Goal: Task Accomplishment & Management: Use online tool/utility

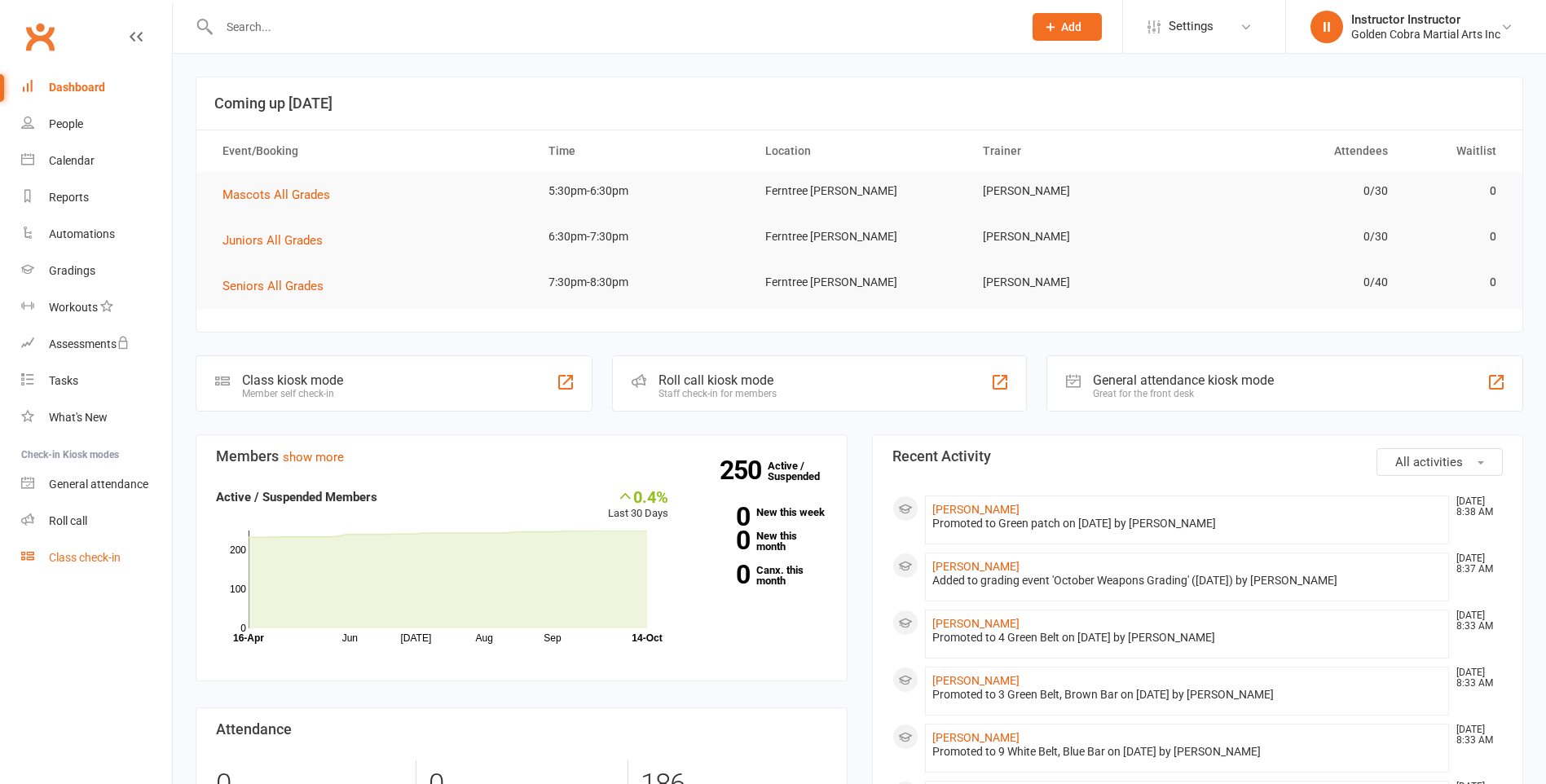
drag, startPoint x: 0, startPoint y: 0, endPoint x: 118, endPoint y: 555, distance: 567.4
click at [118, 555] on div "Class check-in" at bounding box center [85, 558] width 72 height 13
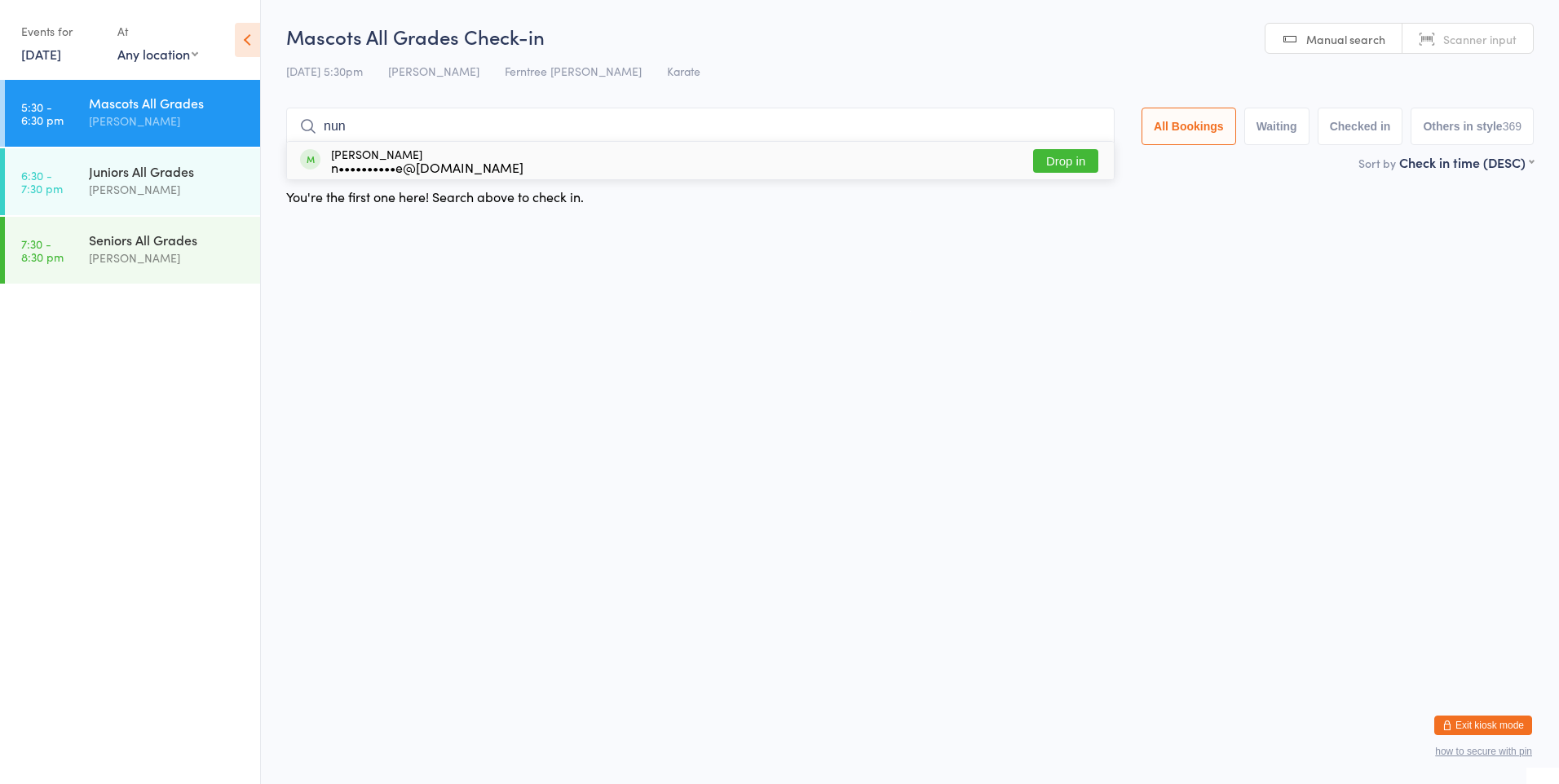
type input "nun"
click at [398, 171] on div "n••••••••••e@gmail.com" at bounding box center [427, 167] width 192 height 13
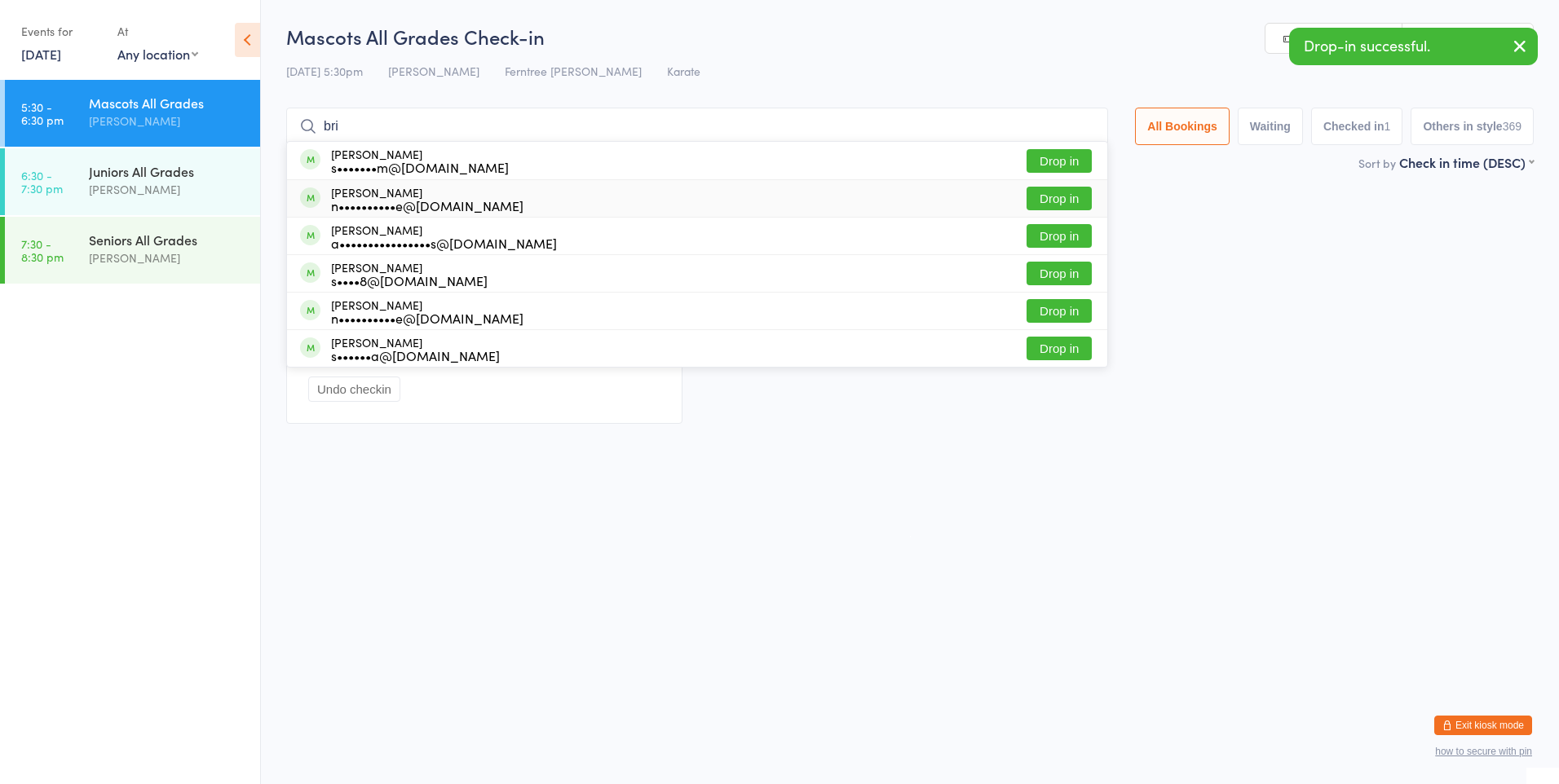
type input "bri"
click at [369, 203] on div "n••••••••••e@gmail.com" at bounding box center [427, 205] width 192 height 13
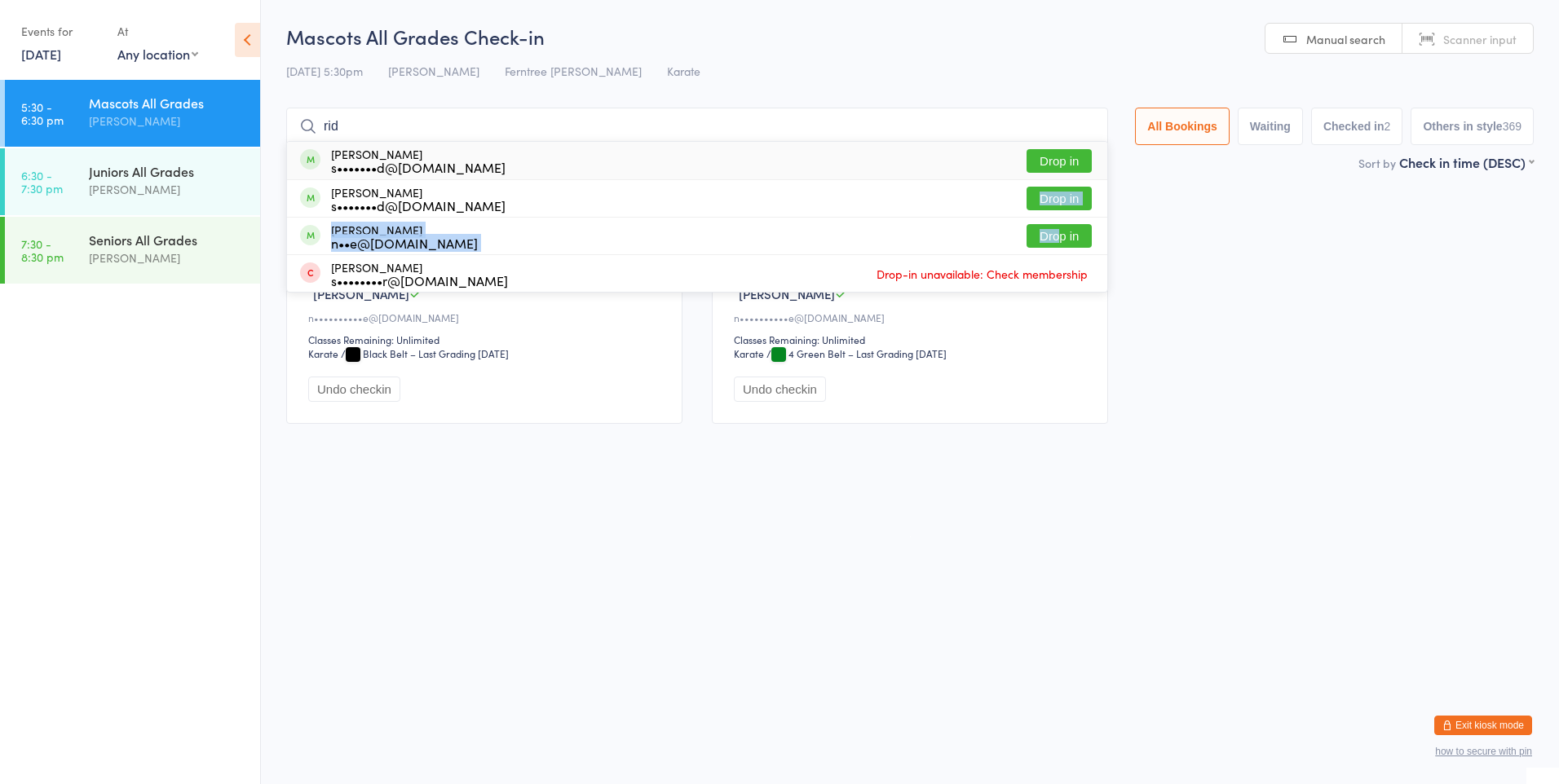
click at [1054, 221] on ul "Jack Riddell s•••••••d@hotmail.com Drop in Steven Riddell s•••••••d@hotmail.com…" at bounding box center [697, 216] width 822 height 151
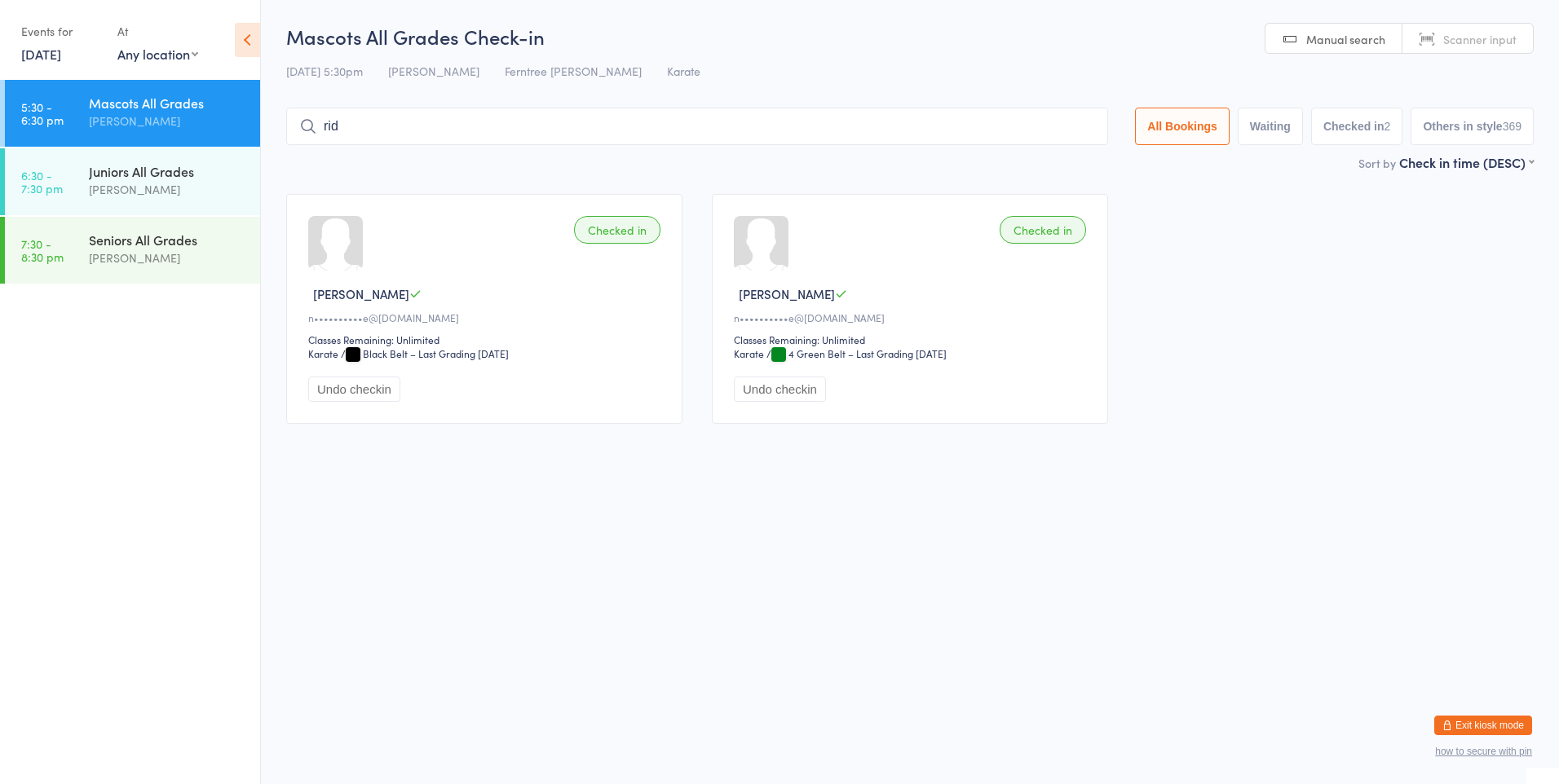
click at [622, 119] on input "rid" at bounding box center [697, 127] width 822 height 38
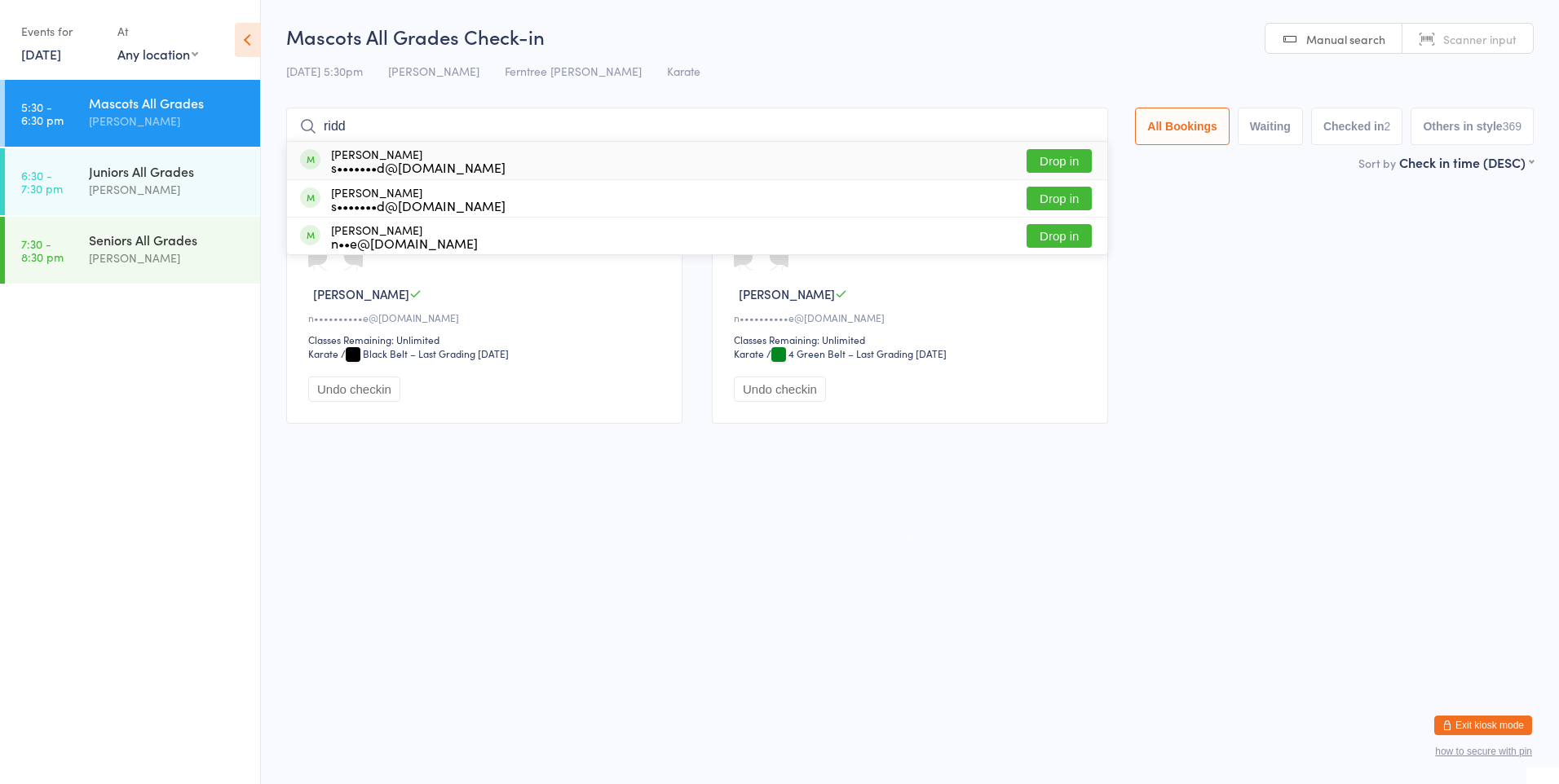
type input "ridd"
click at [1061, 157] on button "Drop in" at bounding box center [1059, 160] width 65 height 24
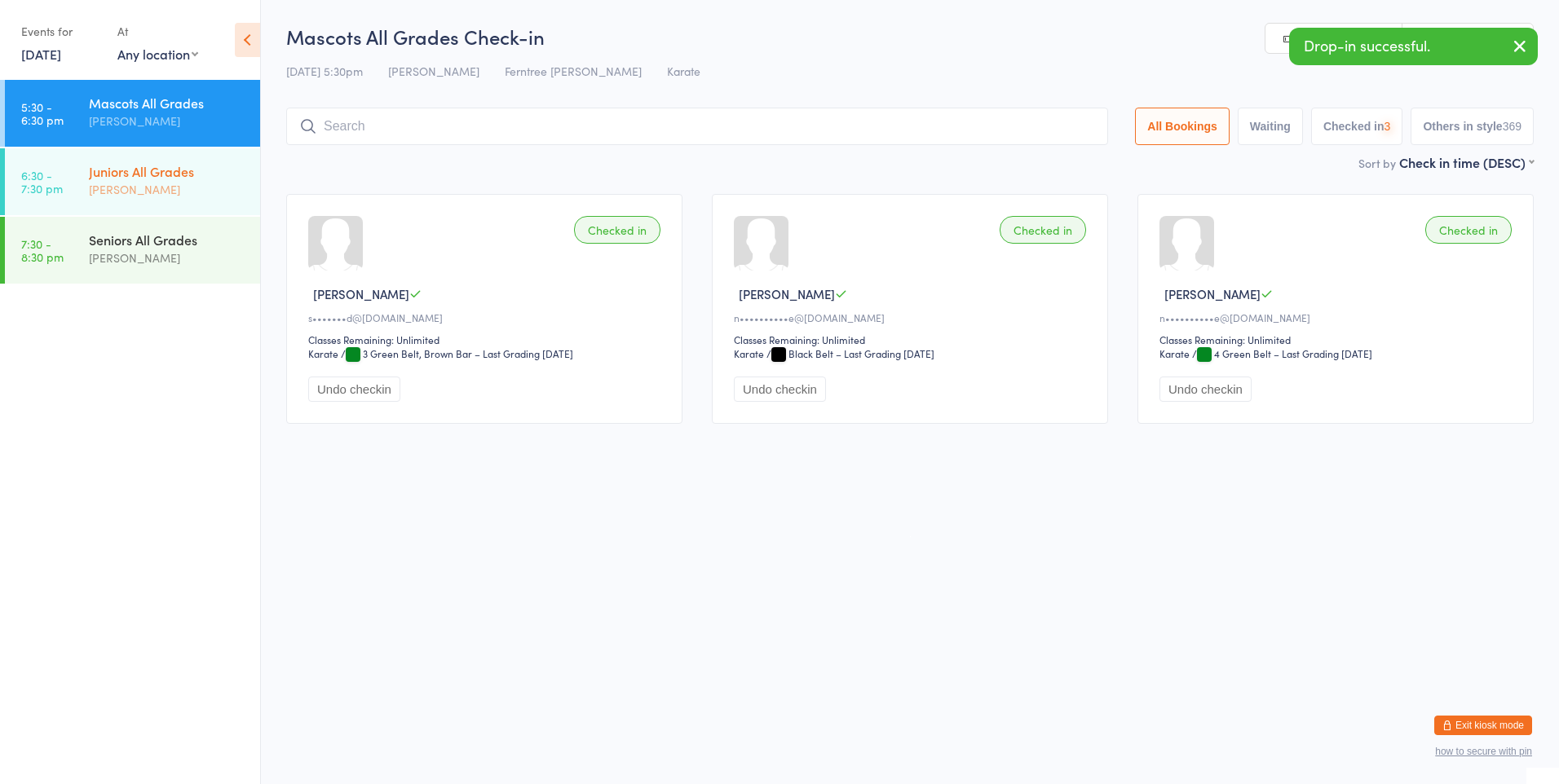
click at [55, 168] on link "6:30 - 7:30 pm Juniors All Grades Mae Murphy" at bounding box center [133, 181] width 255 height 67
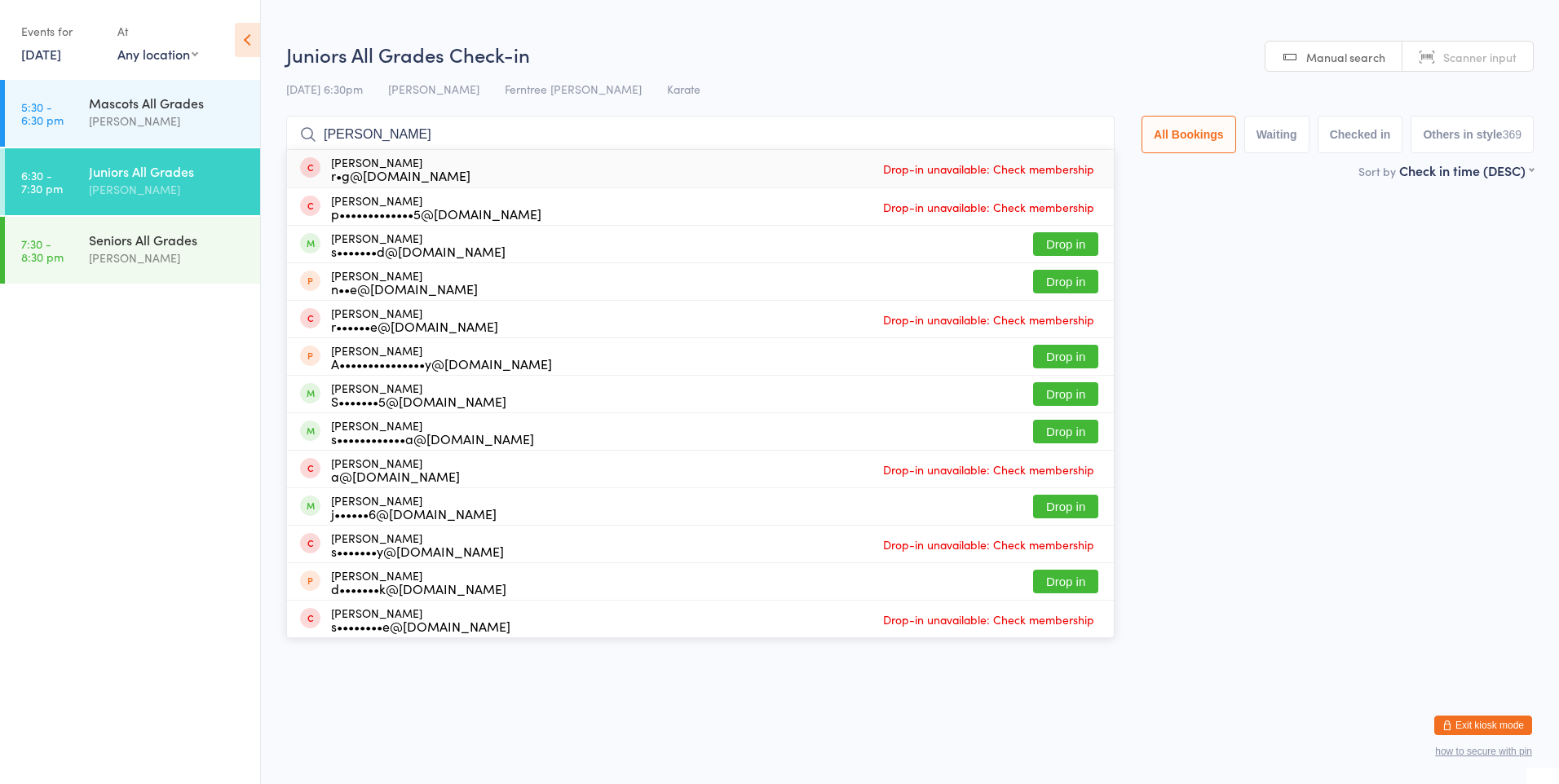
type input "jack riddell"
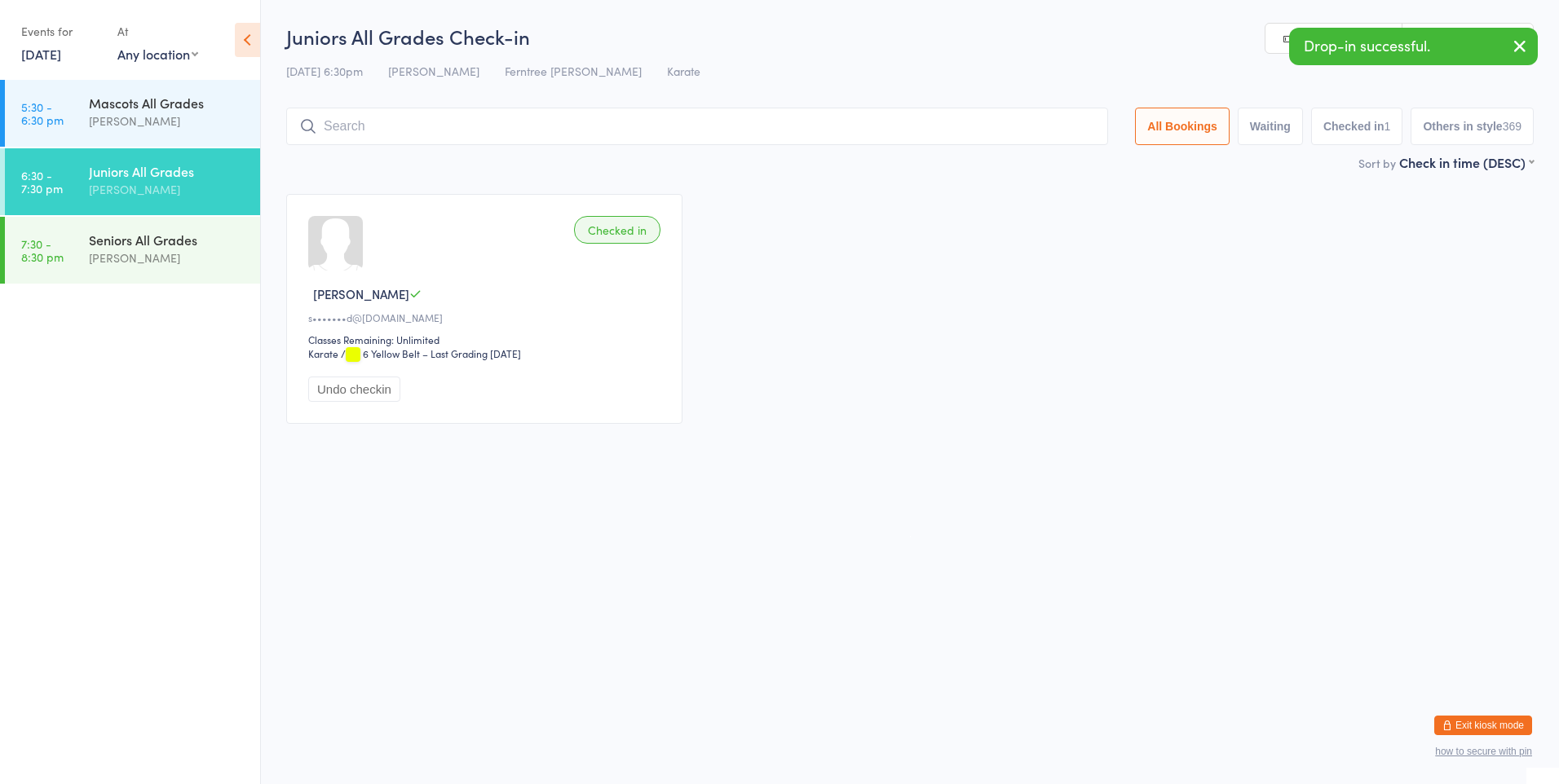
click at [355, 379] on button "Undo checkin" at bounding box center [354, 389] width 92 height 25
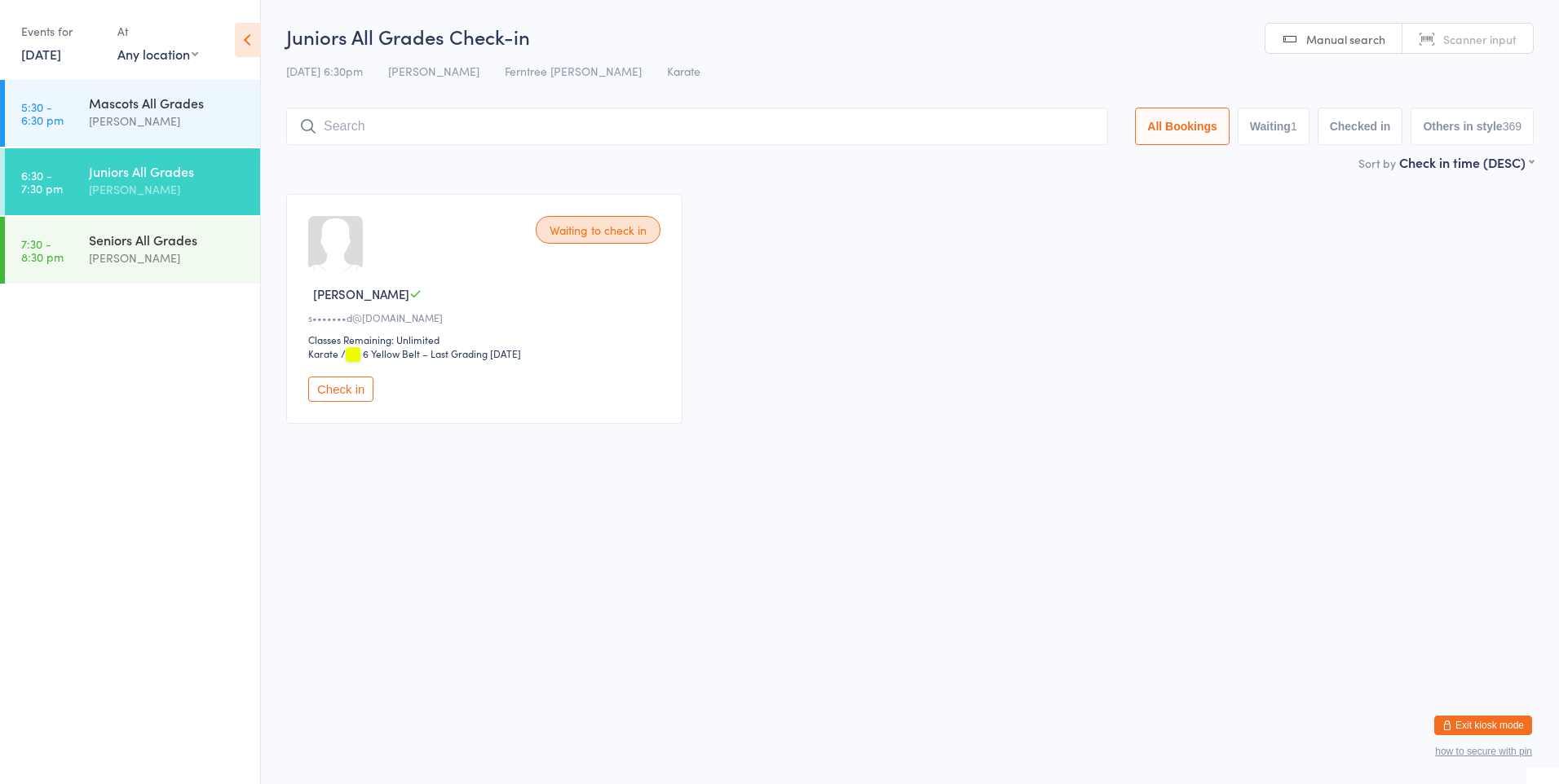
click at [398, 114] on input "search" at bounding box center [697, 127] width 822 height 38
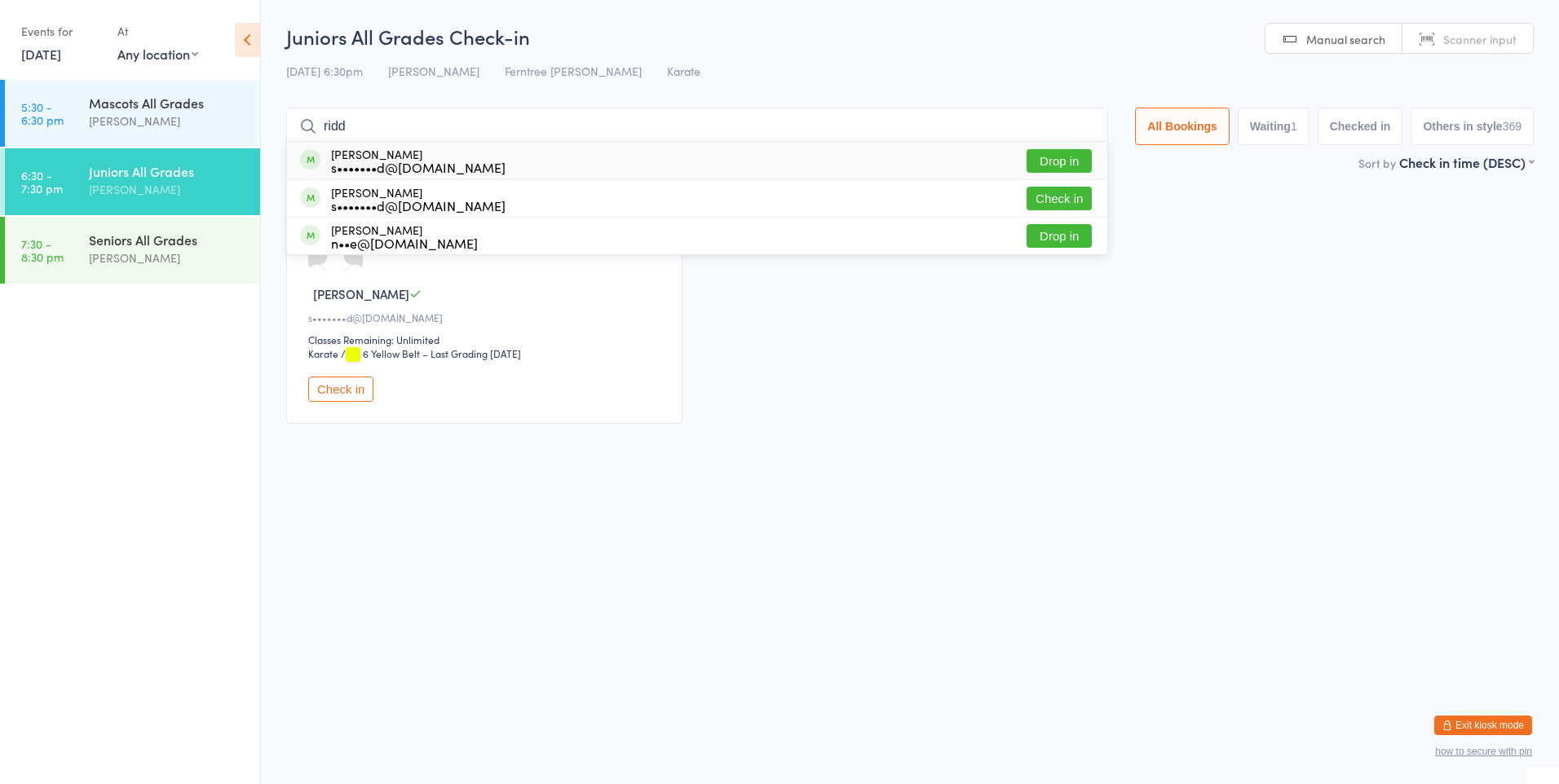
type input "ridd"
click at [1042, 164] on button "Drop in" at bounding box center [1059, 160] width 65 height 24
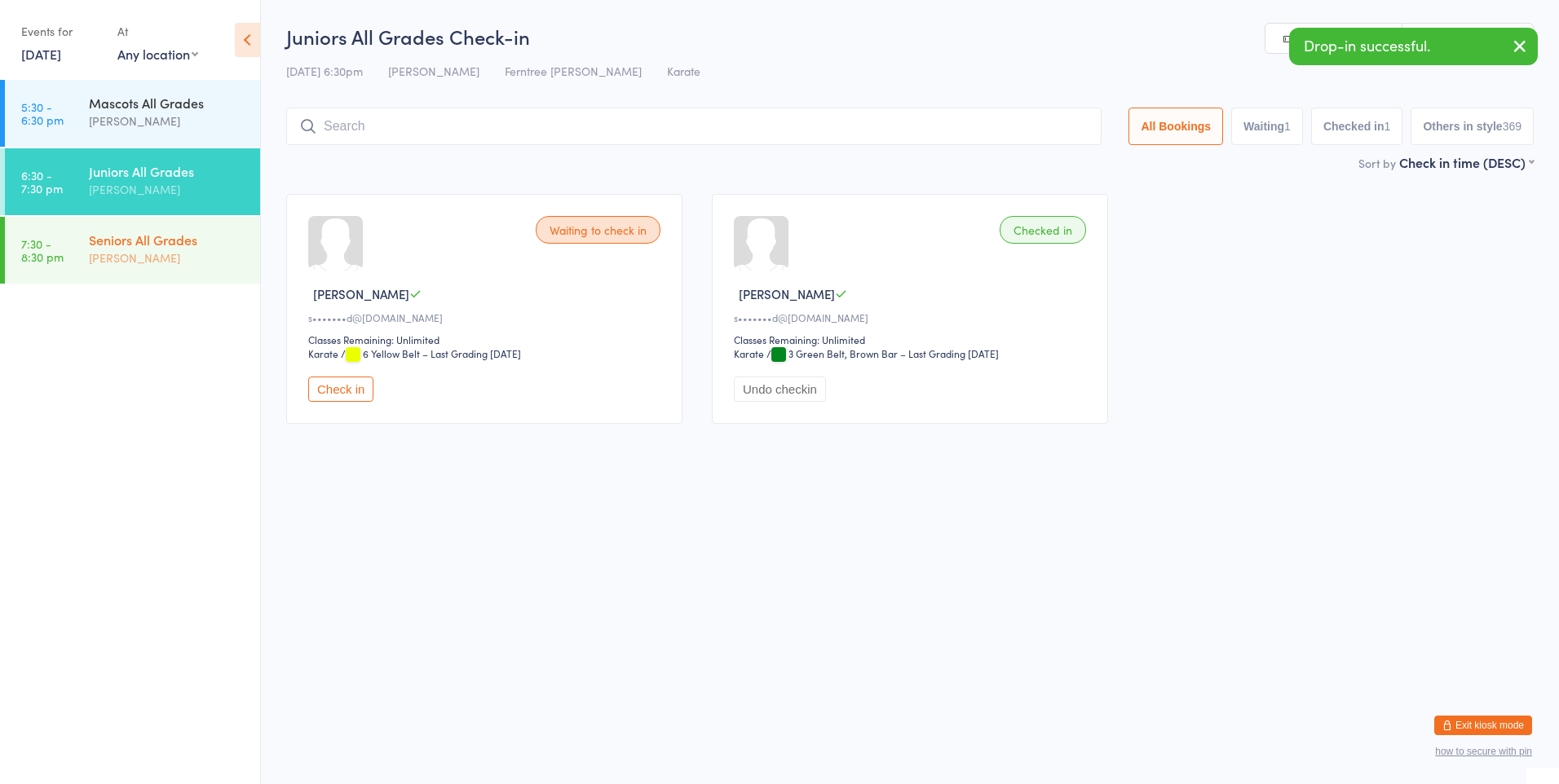
click at [126, 244] on div "Seniors All Grades" at bounding box center [168, 240] width 157 height 18
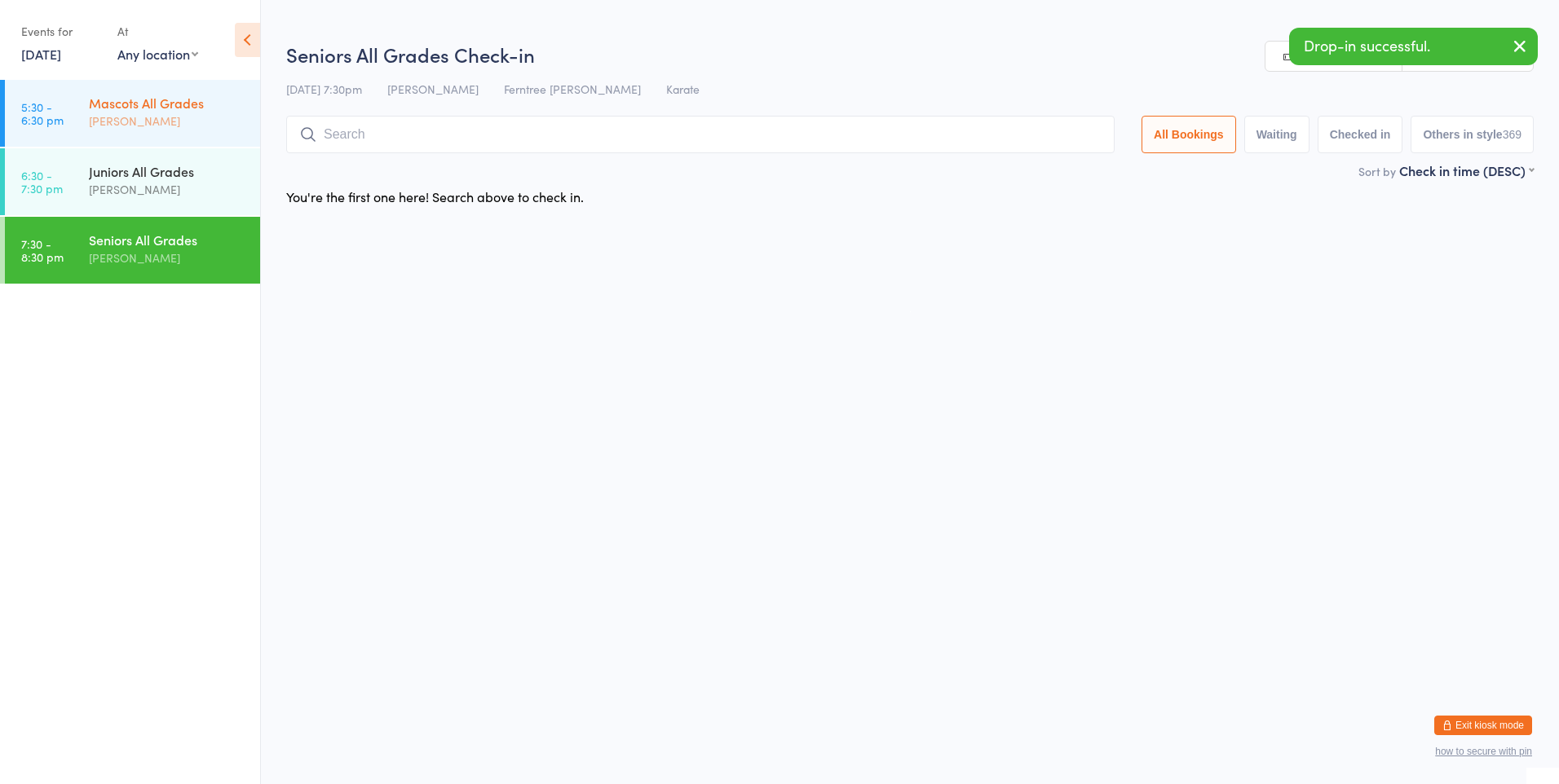
click at [82, 128] on link "5:30 - 6:30 pm Mascots All Grades Ellie B" at bounding box center [133, 114] width 255 height 67
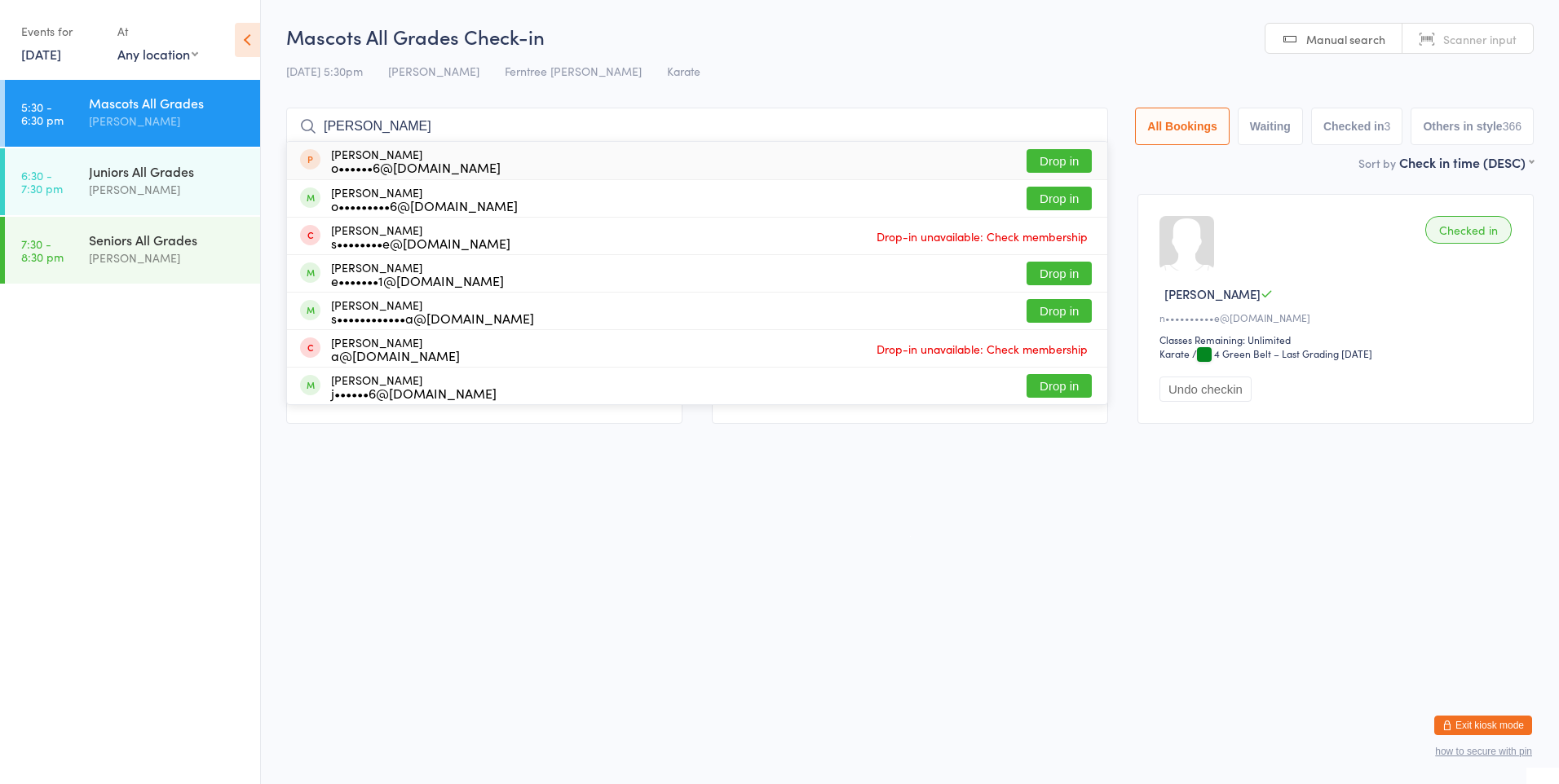
type input "jakob"
click at [1043, 159] on button "Drop in" at bounding box center [1059, 160] width 65 height 24
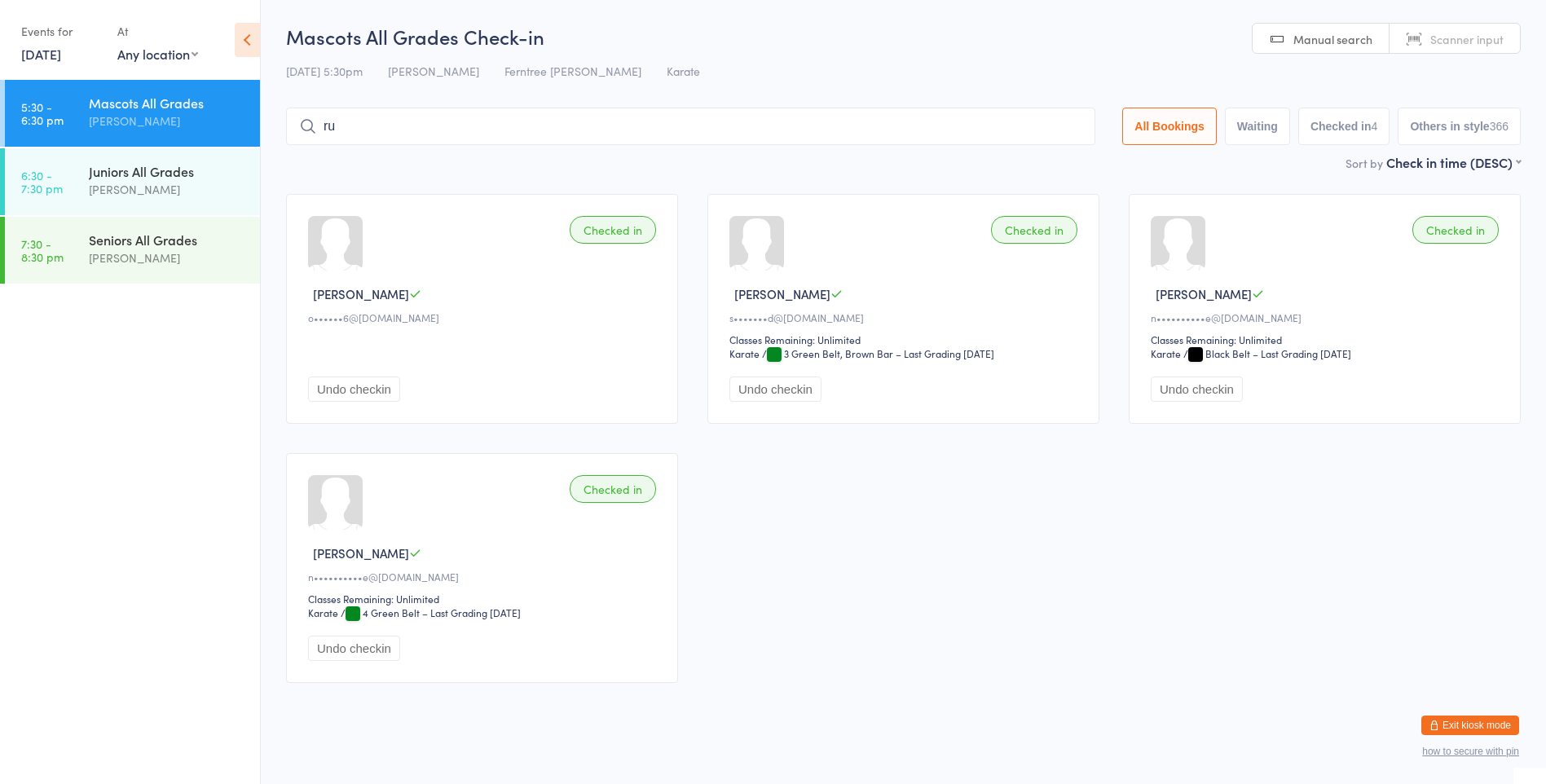
type input "rut"
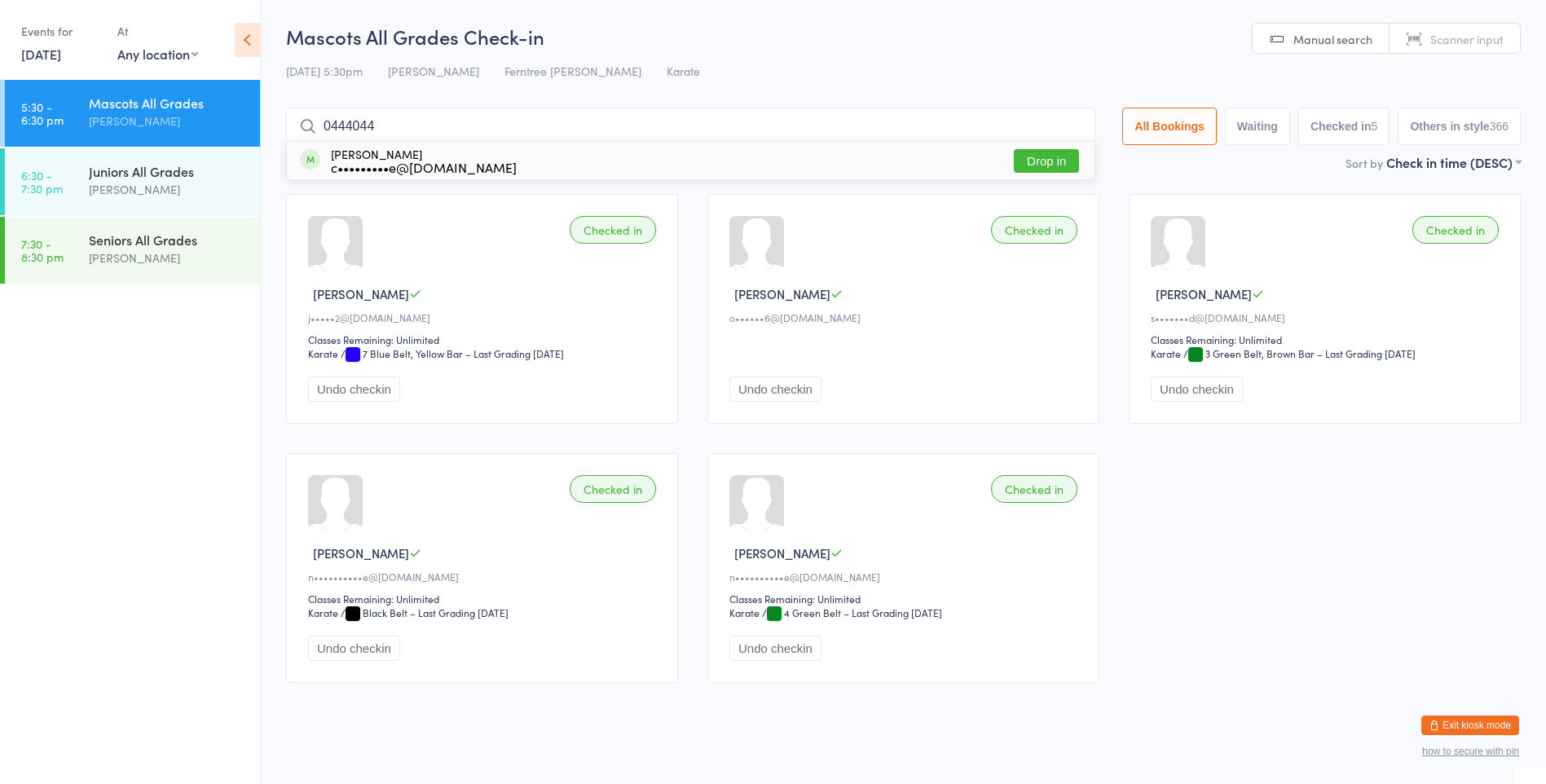
type input "04440444"
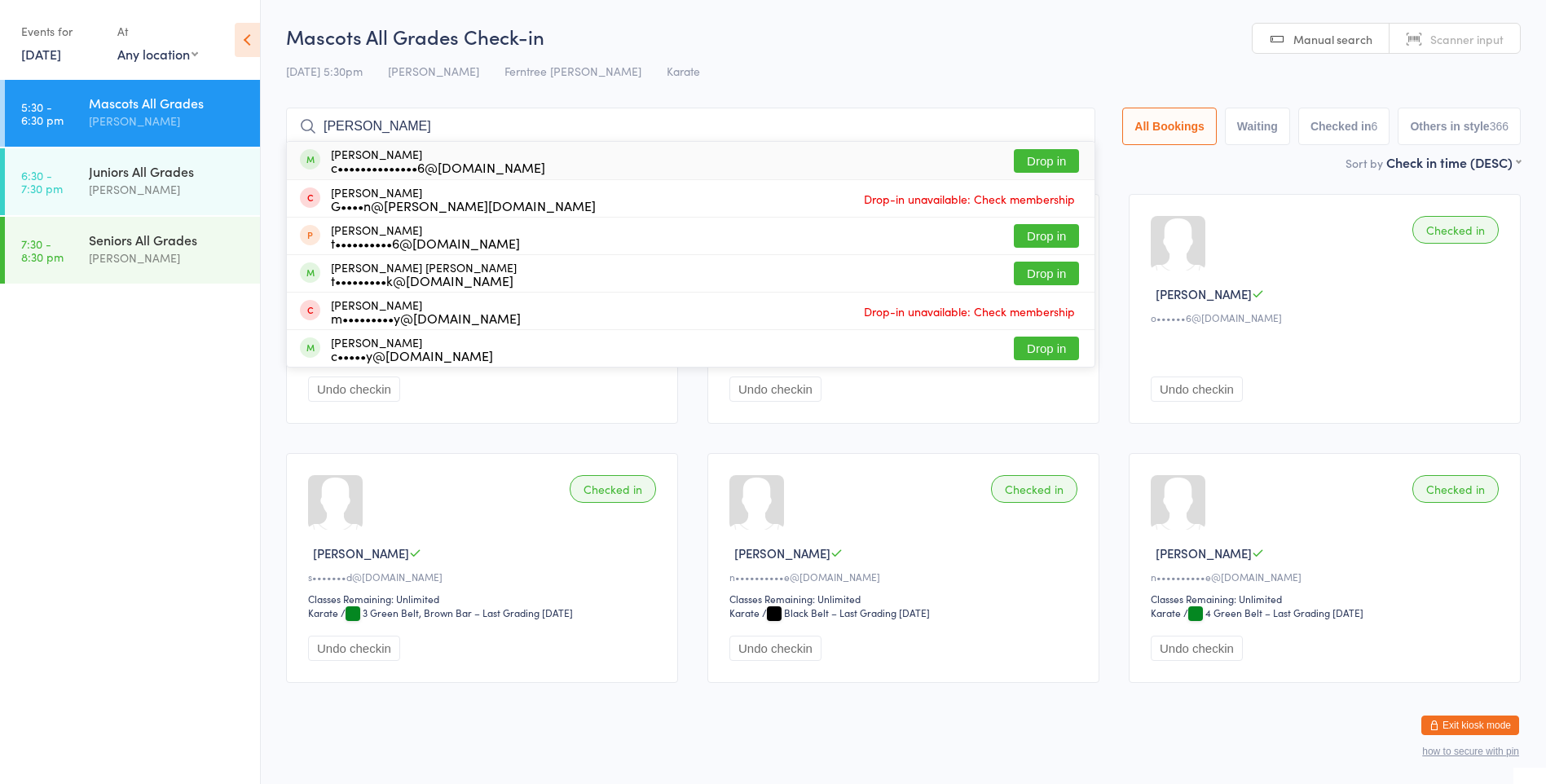
type input "henry"
click at [1052, 155] on button "Drop in" at bounding box center [1046, 160] width 65 height 24
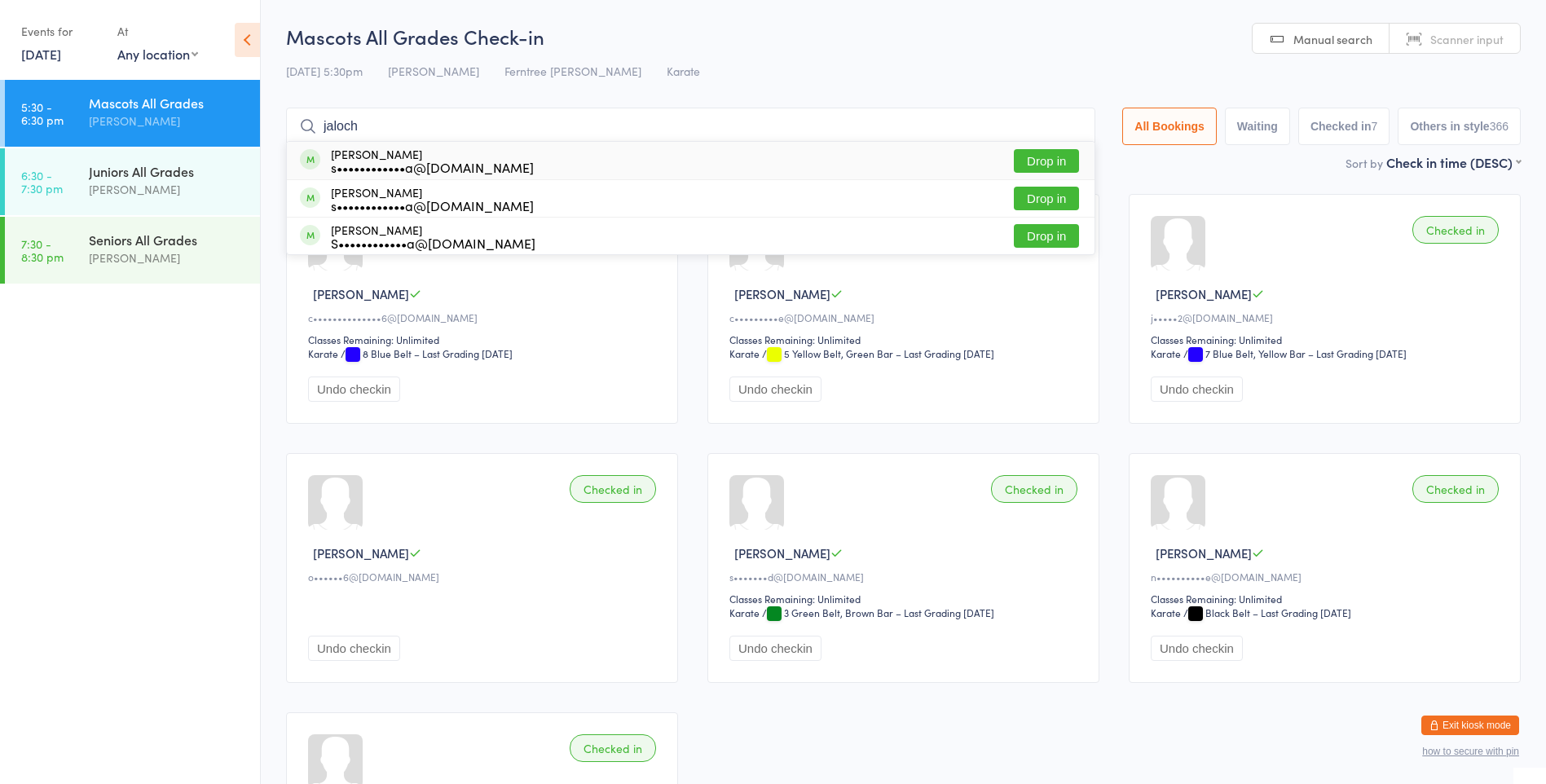
type input "jaloch"
click at [1061, 157] on button "Drop in" at bounding box center [1046, 160] width 65 height 24
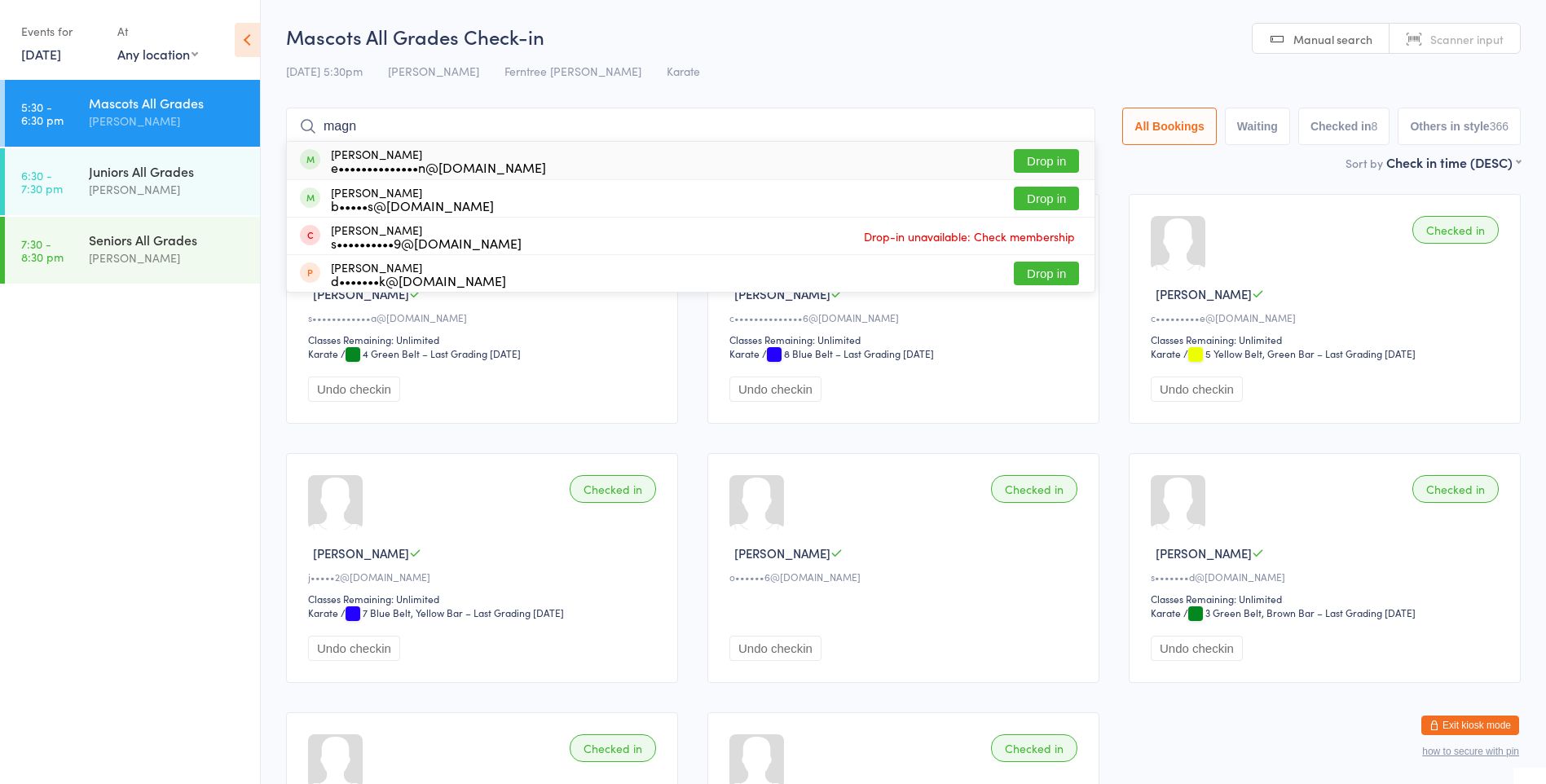
type input "magn"
click at [317, 155] on span at bounding box center [310, 159] width 20 height 20
